Goal: Transaction & Acquisition: Purchase product/service

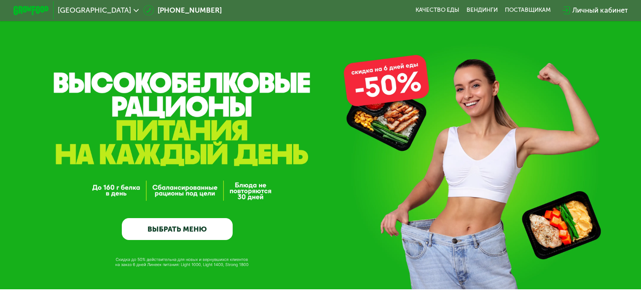
click at [217, 227] on link "ВЫБРАТЬ МЕНЮ" at bounding box center [177, 229] width 111 height 22
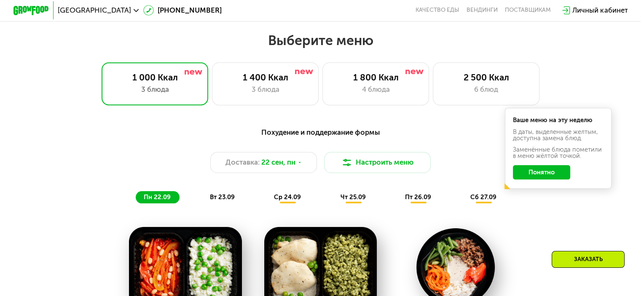
scroll to position [566, 0]
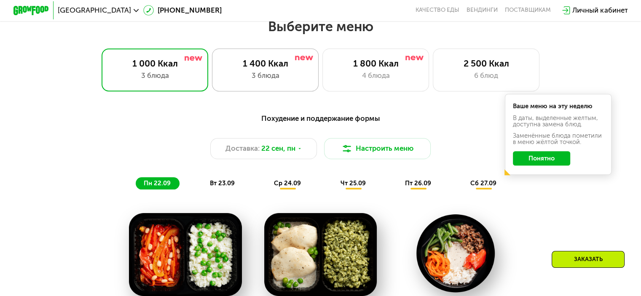
click at [270, 87] on div "1 400 Ккал 3 блюда" at bounding box center [265, 69] width 107 height 43
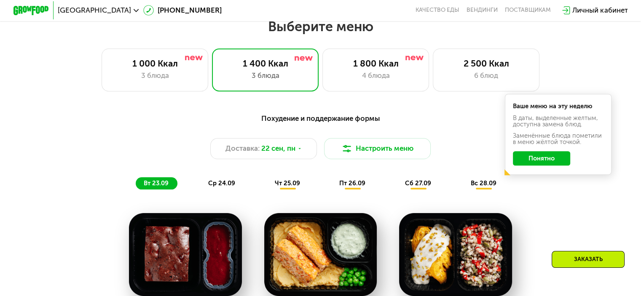
click at [537, 163] on button "Понятно" at bounding box center [541, 158] width 57 height 14
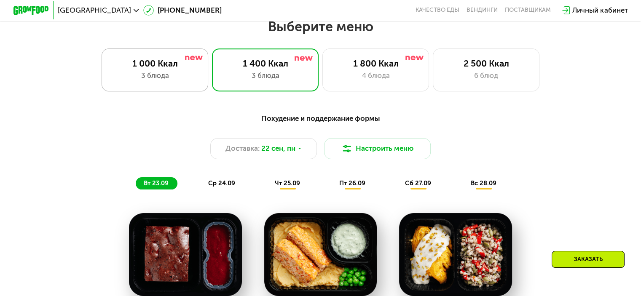
click at [190, 81] on div "3 блюда" at bounding box center [155, 75] width 88 height 11
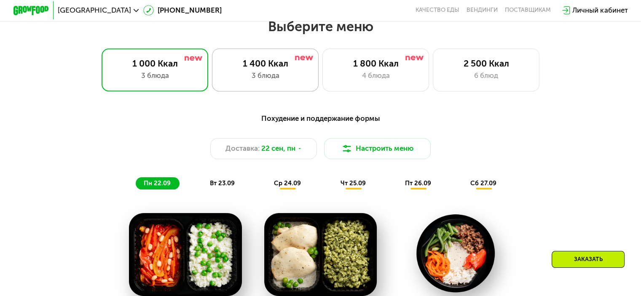
click at [238, 76] on div "3 блюда" at bounding box center [265, 75] width 88 height 11
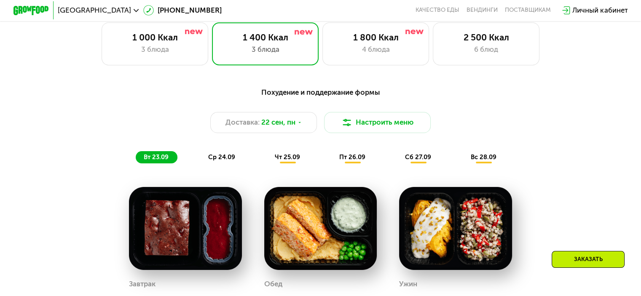
scroll to position [588, 0]
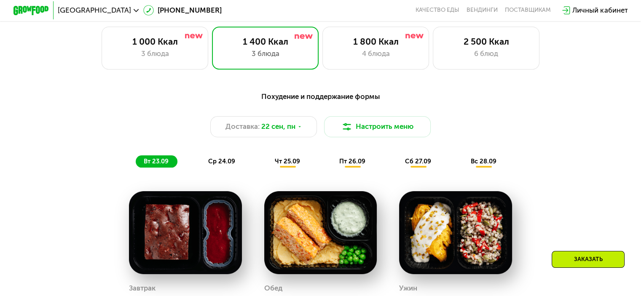
click at [223, 163] on span "ср 24.09" at bounding box center [221, 162] width 27 height 8
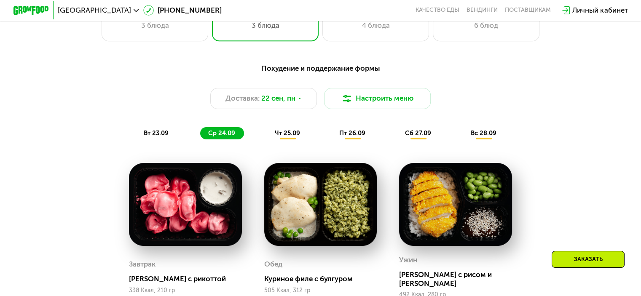
scroll to position [589, 0]
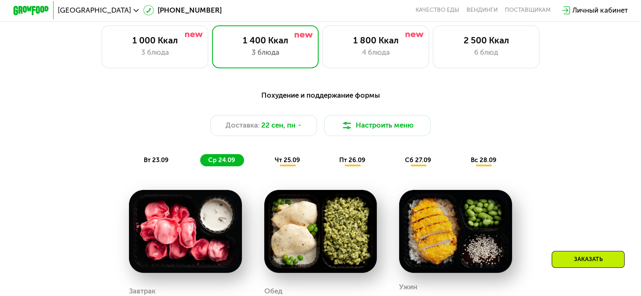
click at [290, 167] on div "чт 25.09" at bounding box center [288, 160] width 42 height 13
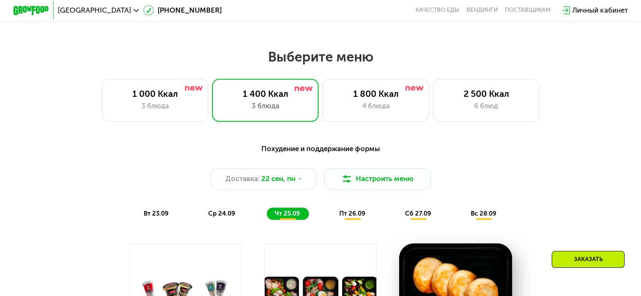
scroll to position [524, 0]
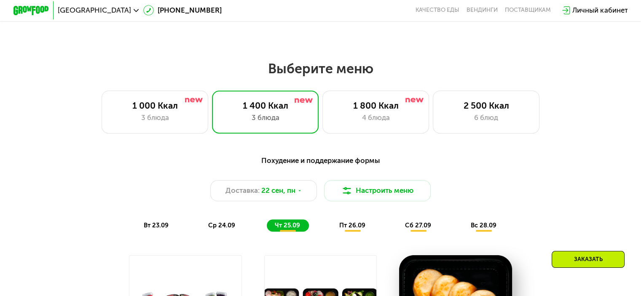
click at [350, 226] on span "пт 26.09" at bounding box center [352, 226] width 26 height 8
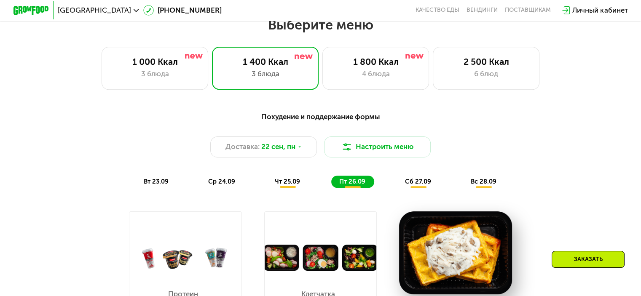
scroll to position [556, 0]
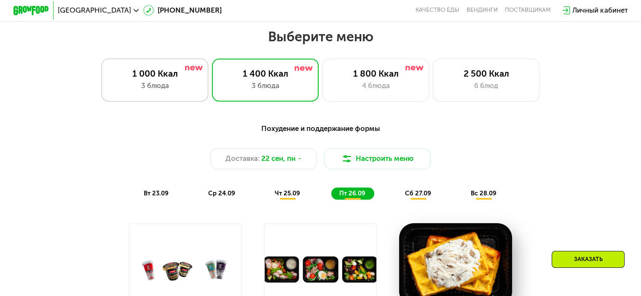
click at [160, 82] on div "1 000 Ккал 3 блюда" at bounding box center [155, 80] width 107 height 43
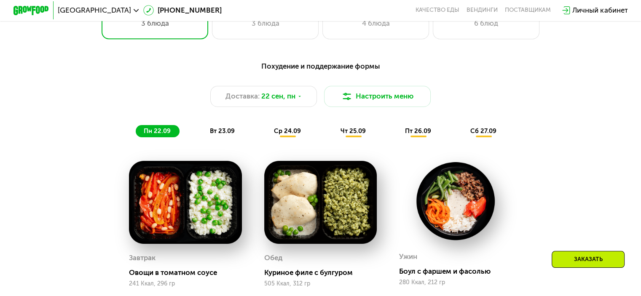
scroll to position [622, 0]
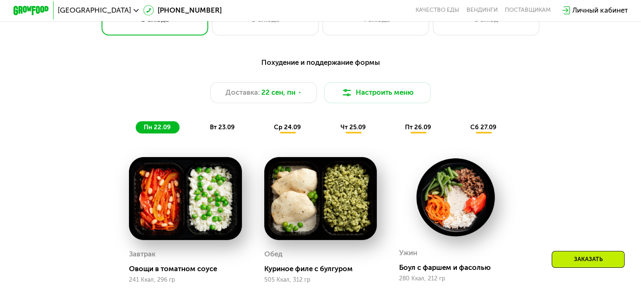
click at [212, 139] on div "Похудение и поддержание формы Доставка: [DATE] Настроить меню пн 22.09 вт 23.09…" at bounding box center [321, 95] width 538 height 88
click at [228, 131] on span "вт 23.09" at bounding box center [222, 127] width 25 height 8
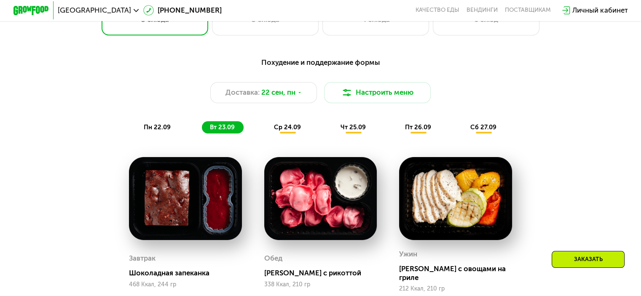
click at [288, 131] on span "ср 24.09" at bounding box center [287, 127] width 27 height 8
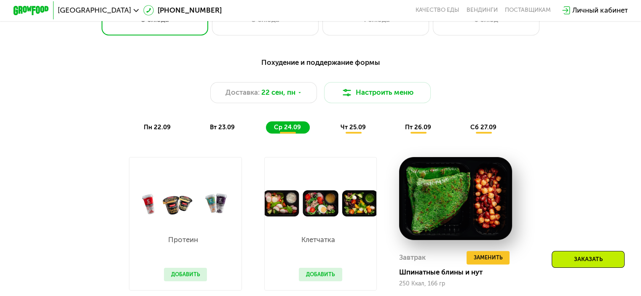
click at [350, 131] on span "чт 25.09" at bounding box center [352, 127] width 25 height 8
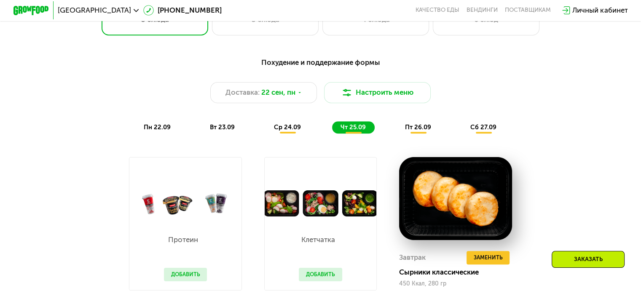
click at [411, 128] on span "пт 26.09" at bounding box center [418, 127] width 26 height 8
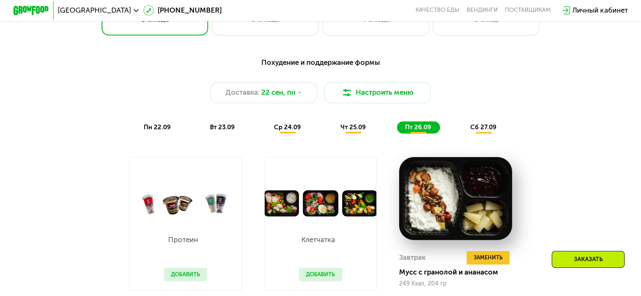
click at [488, 131] on span "сб 27.09" at bounding box center [483, 127] width 26 height 8
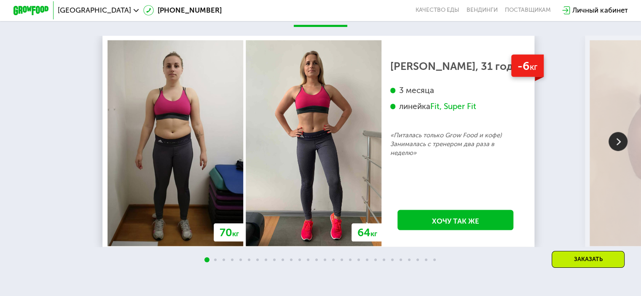
scroll to position [1755, 0]
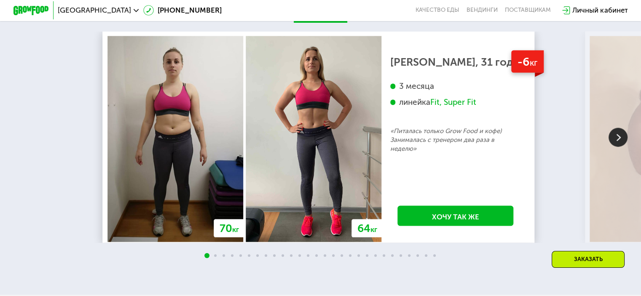
click at [615, 147] on img at bounding box center [617, 137] width 19 height 19
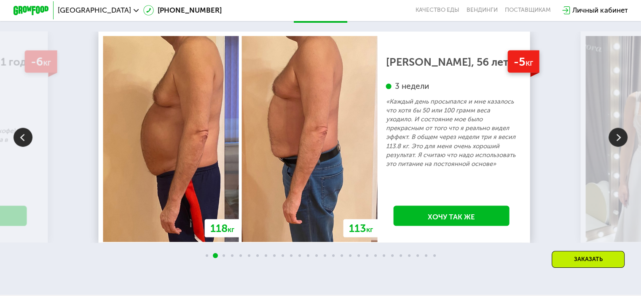
click at [615, 147] on img at bounding box center [617, 137] width 19 height 19
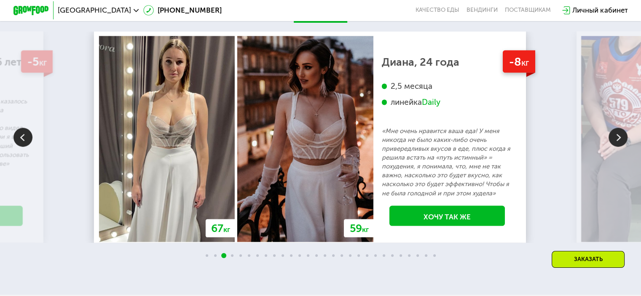
click at [615, 147] on img at bounding box center [617, 137] width 19 height 19
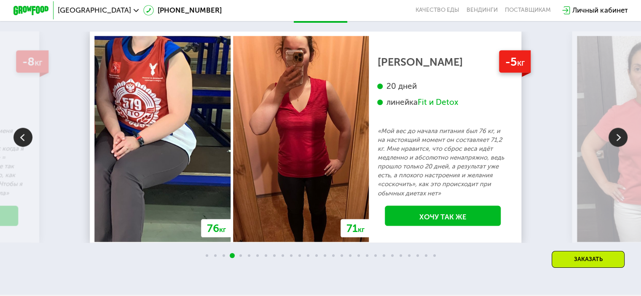
click at [615, 147] on img at bounding box center [617, 137] width 19 height 19
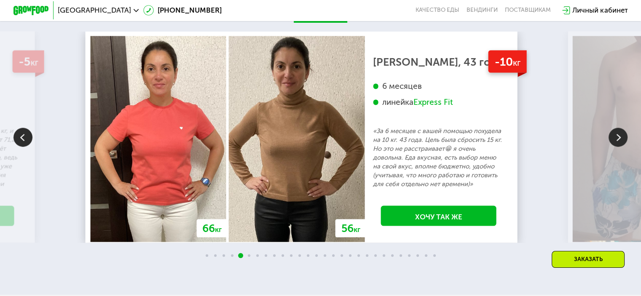
click at [615, 147] on img at bounding box center [617, 137] width 19 height 19
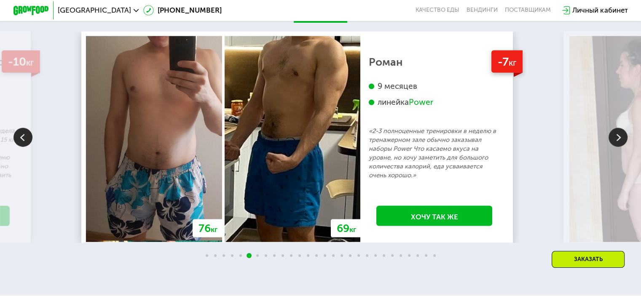
click at [618, 147] on img at bounding box center [617, 137] width 19 height 19
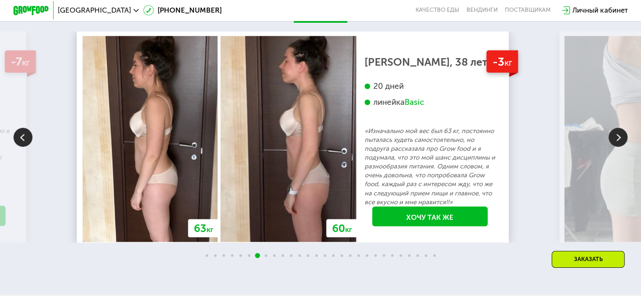
click at [618, 147] on img at bounding box center [617, 137] width 19 height 19
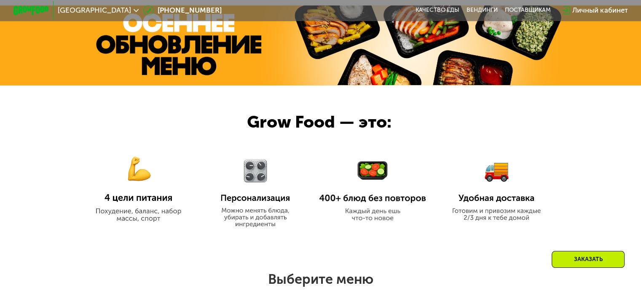
scroll to position [317, 0]
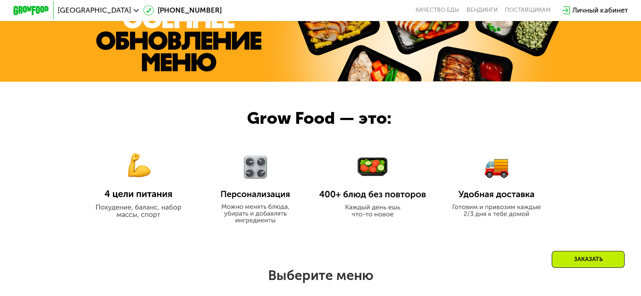
click at [364, 42] on img at bounding box center [427, 42] width 273 height 80
click at [140, 216] on img at bounding box center [138, 180] width 107 height 78
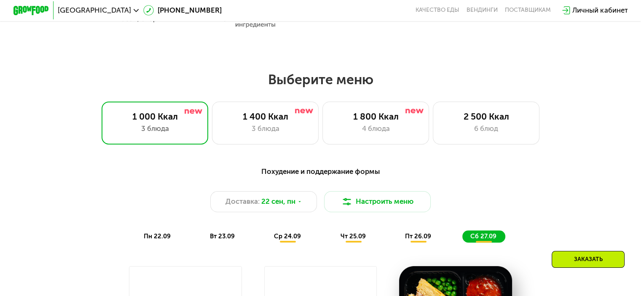
scroll to position [517, 0]
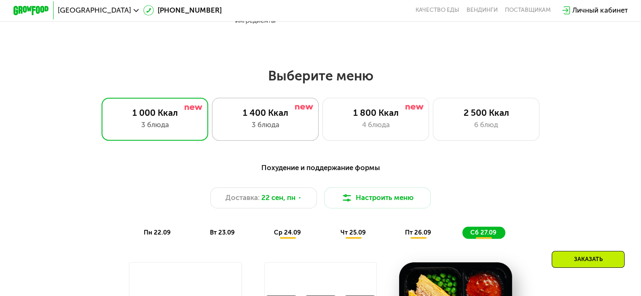
click at [313, 123] on div "1 400 Ккал 3 блюда" at bounding box center [265, 119] width 107 height 43
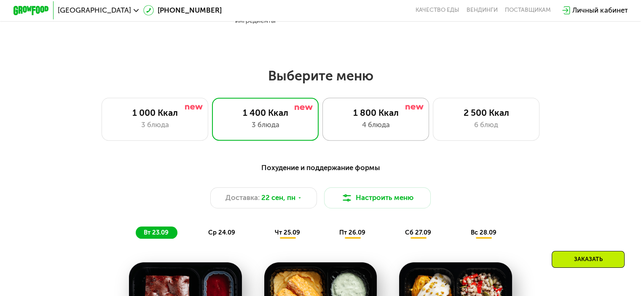
click at [356, 130] on div "4 блюда" at bounding box center [376, 125] width 88 height 11
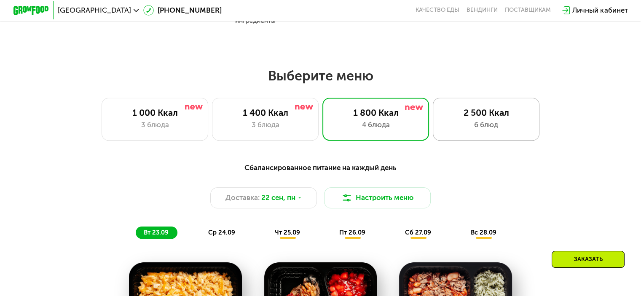
click at [465, 129] on div "6 блюд" at bounding box center [486, 125] width 88 height 11
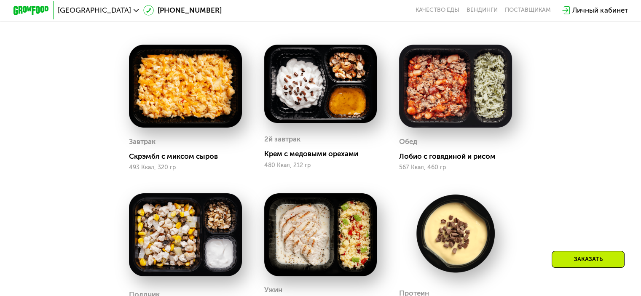
scroll to position [0, 0]
